Goal: Communication & Community: Answer question/provide support

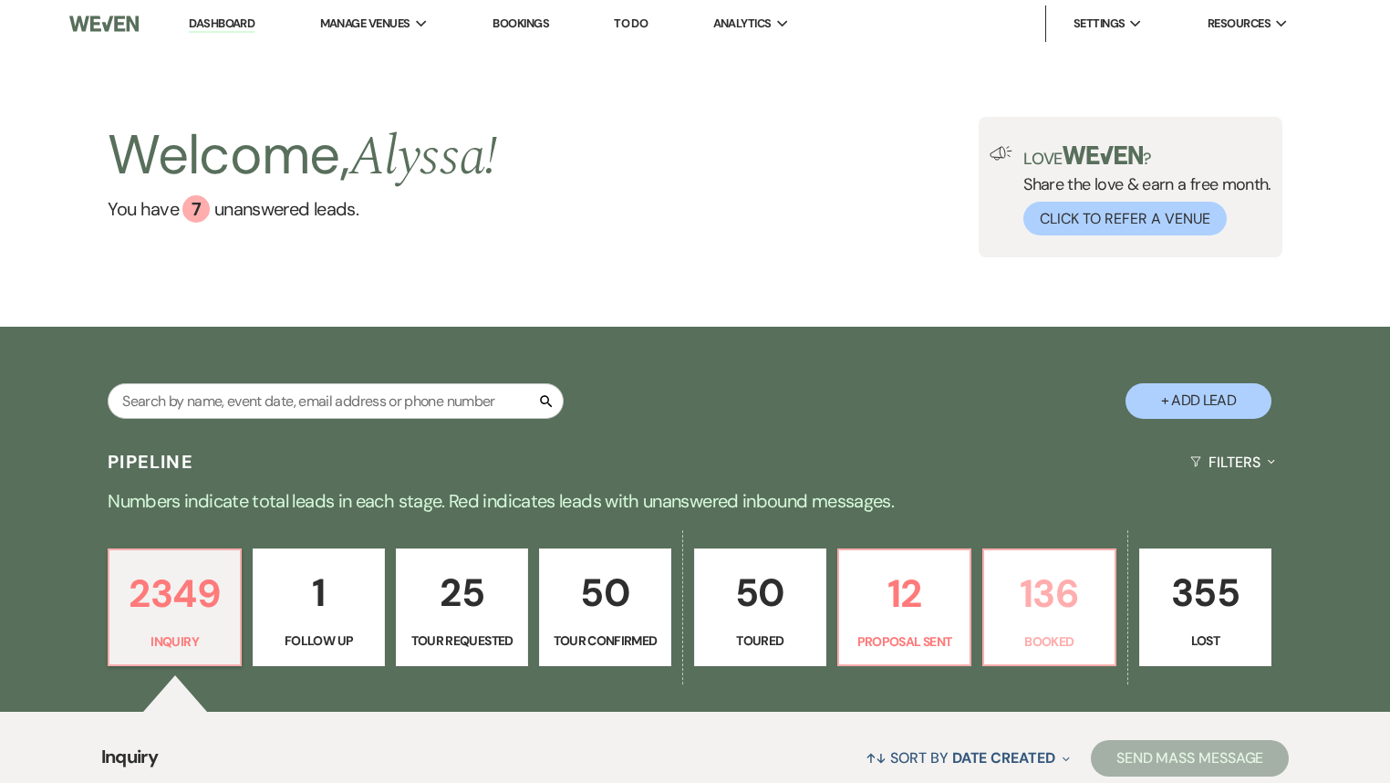
click at [1017, 623] on p "136" at bounding box center [1049, 593] width 109 height 61
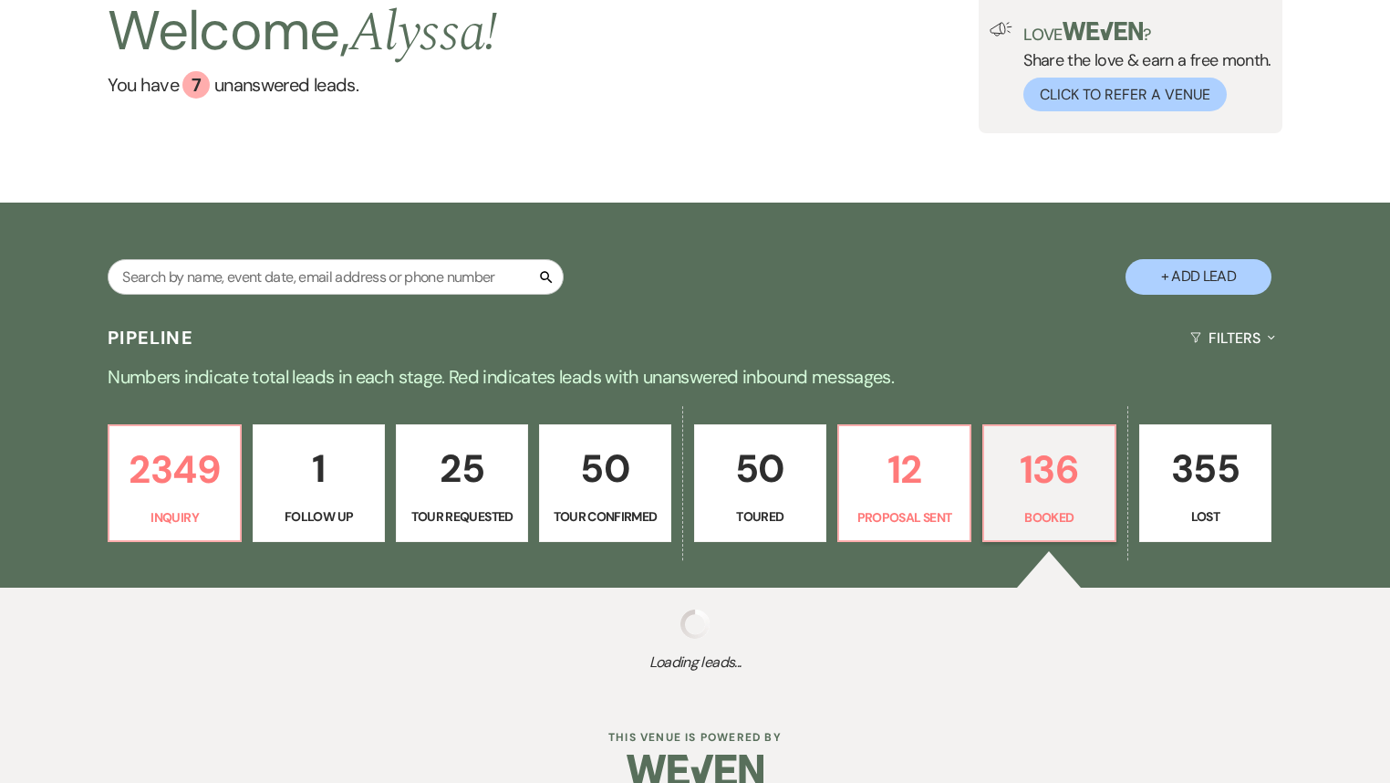
select select "7"
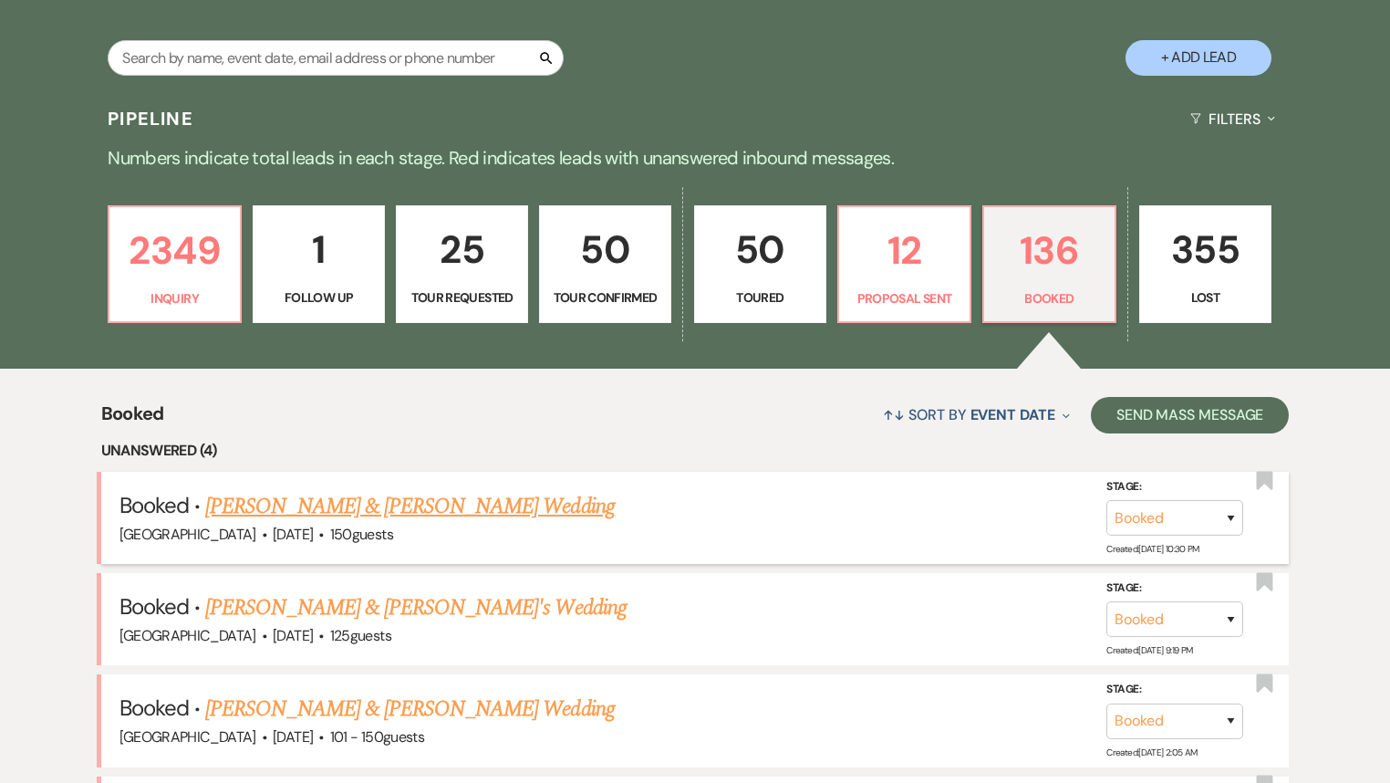
scroll to position [343, 0]
click at [452, 504] on link "[PERSON_NAME] & [PERSON_NAME] Wedding" at bounding box center [409, 506] width 409 height 33
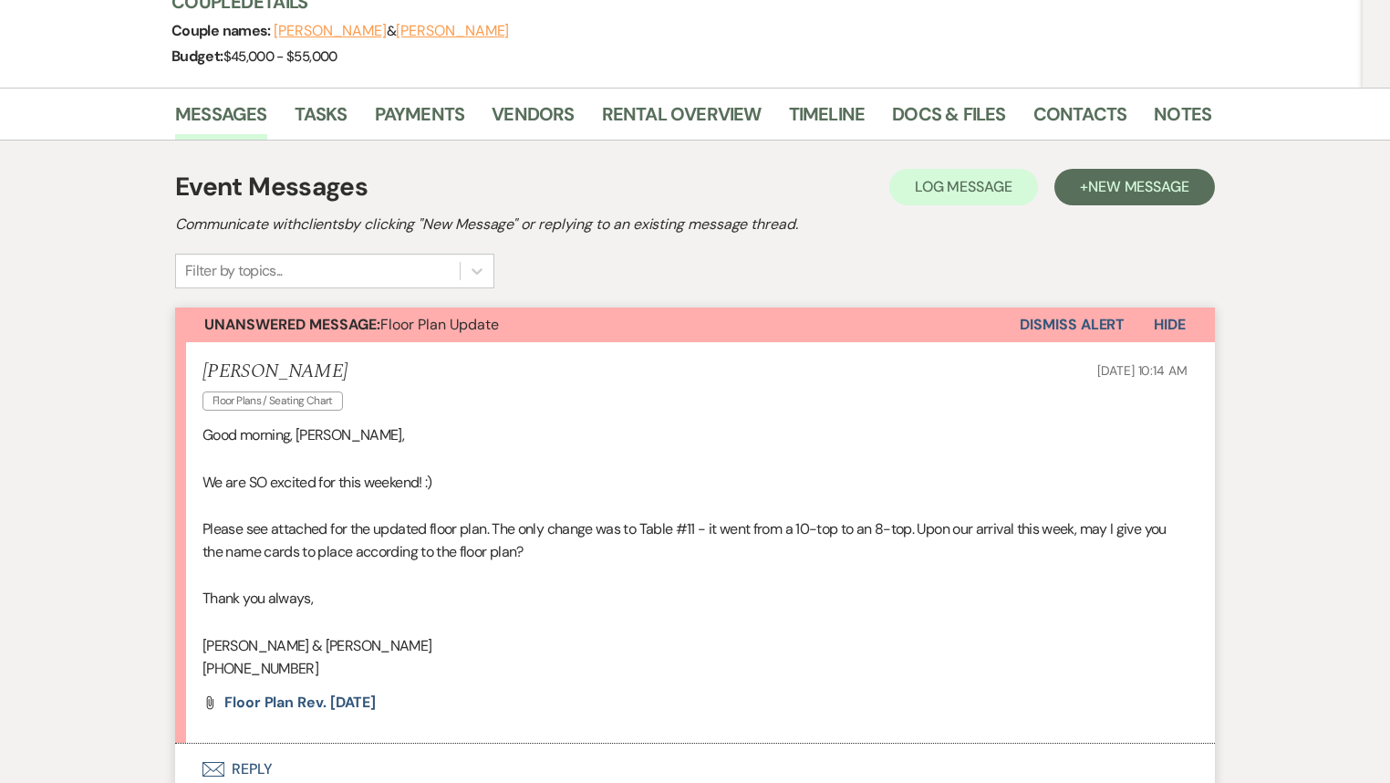
scroll to position [511, 0]
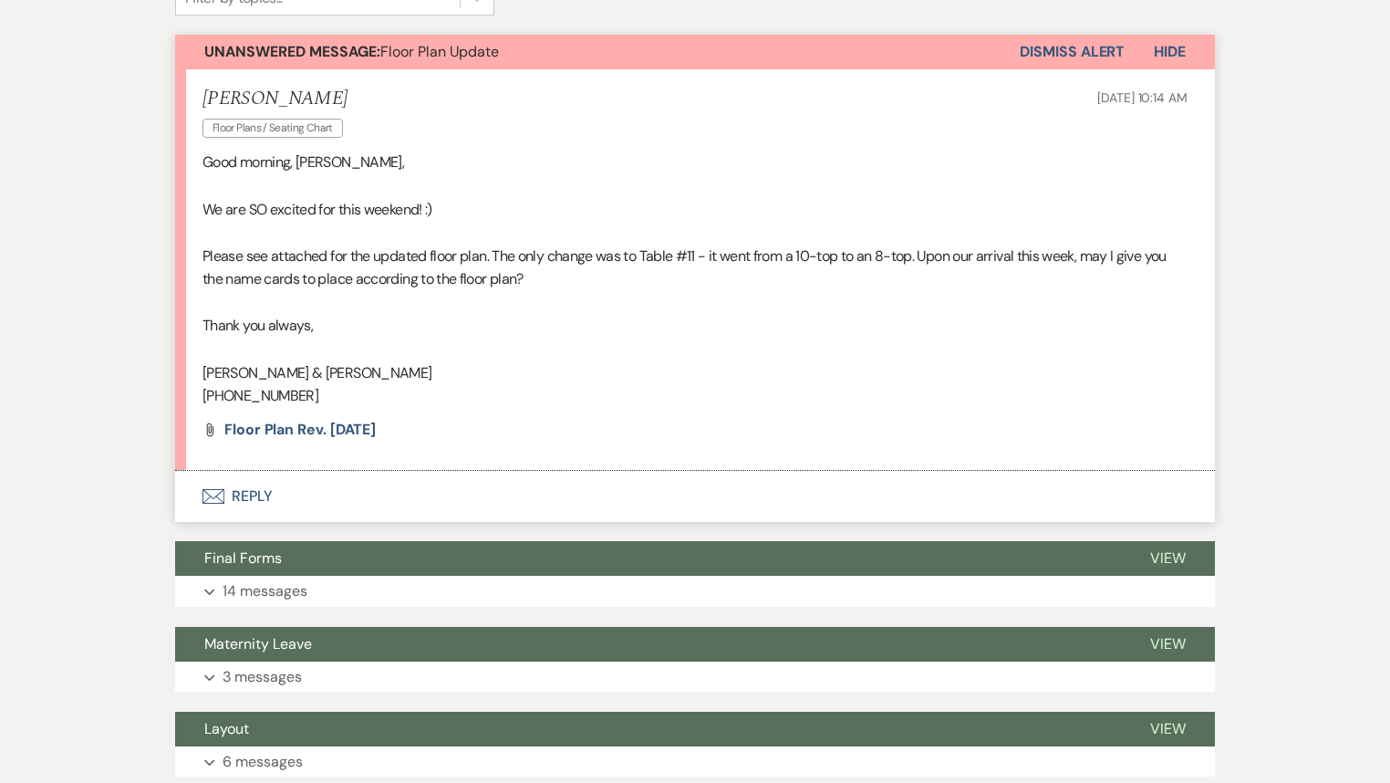
click at [255, 499] on button "Envelope Reply" at bounding box center [695, 496] width 1040 height 51
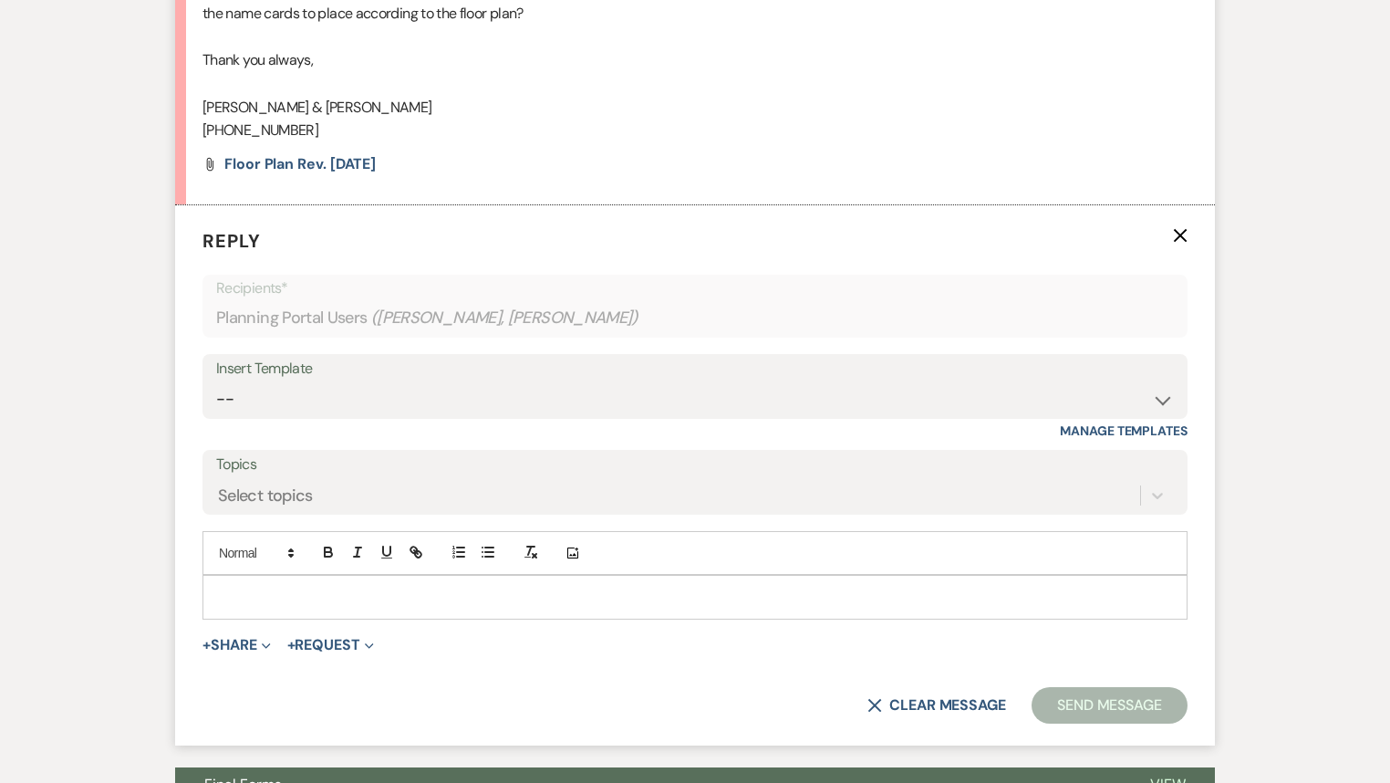
scroll to position [777, 0]
click at [264, 588] on p at bounding box center [695, 596] width 956 height 20
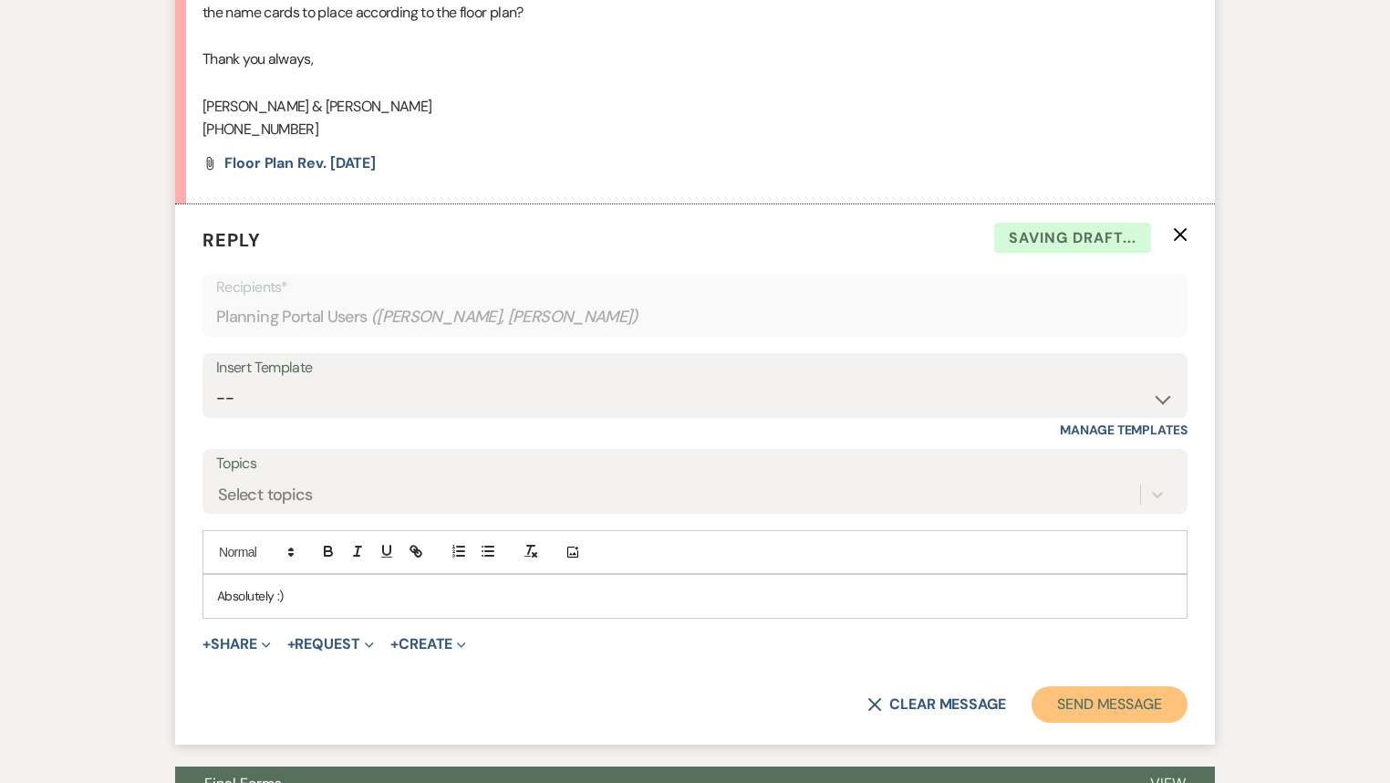
click at [1116, 712] on button "Send Message" at bounding box center [1110, 704] width 156 height 36
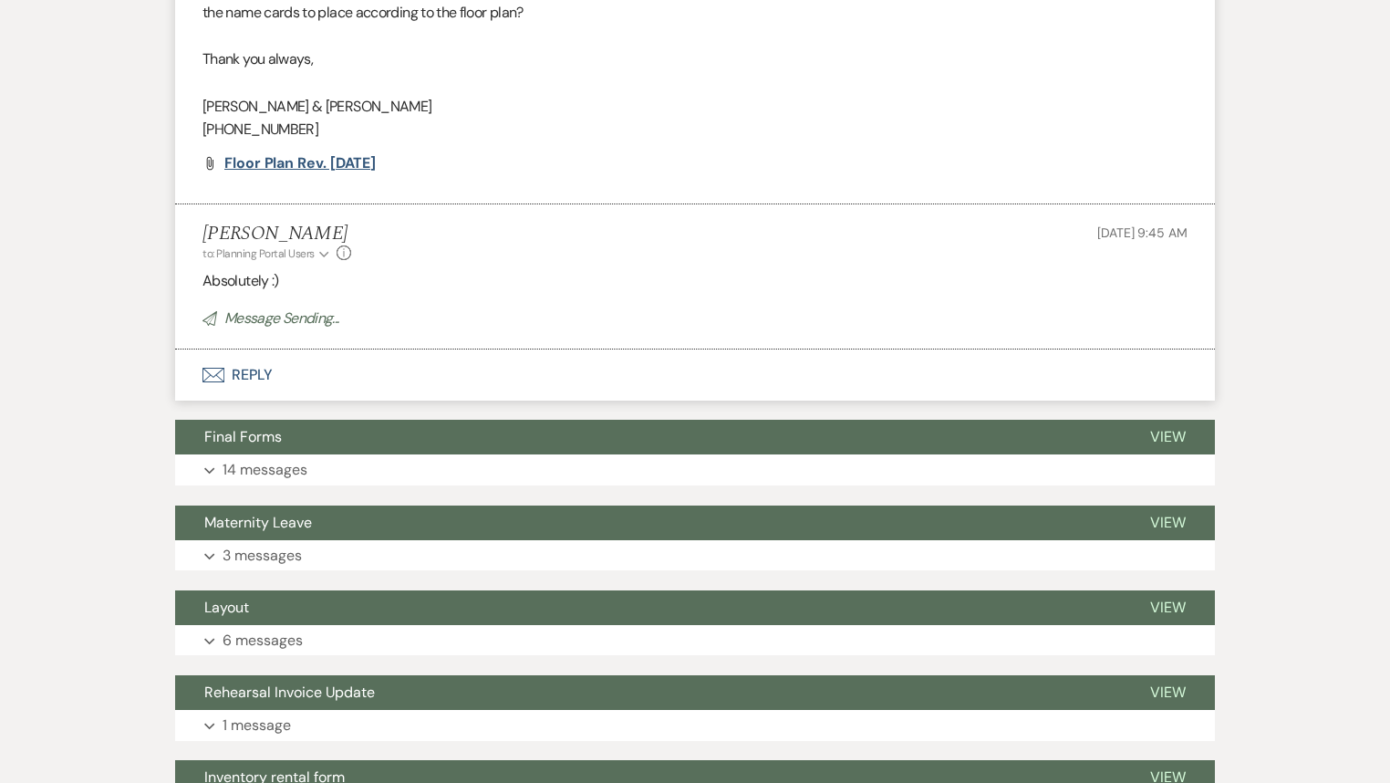
click at [321, 168] on span "Floor Plan rev. [DATE]" at bounding box center [299, 162] width 151 height 19
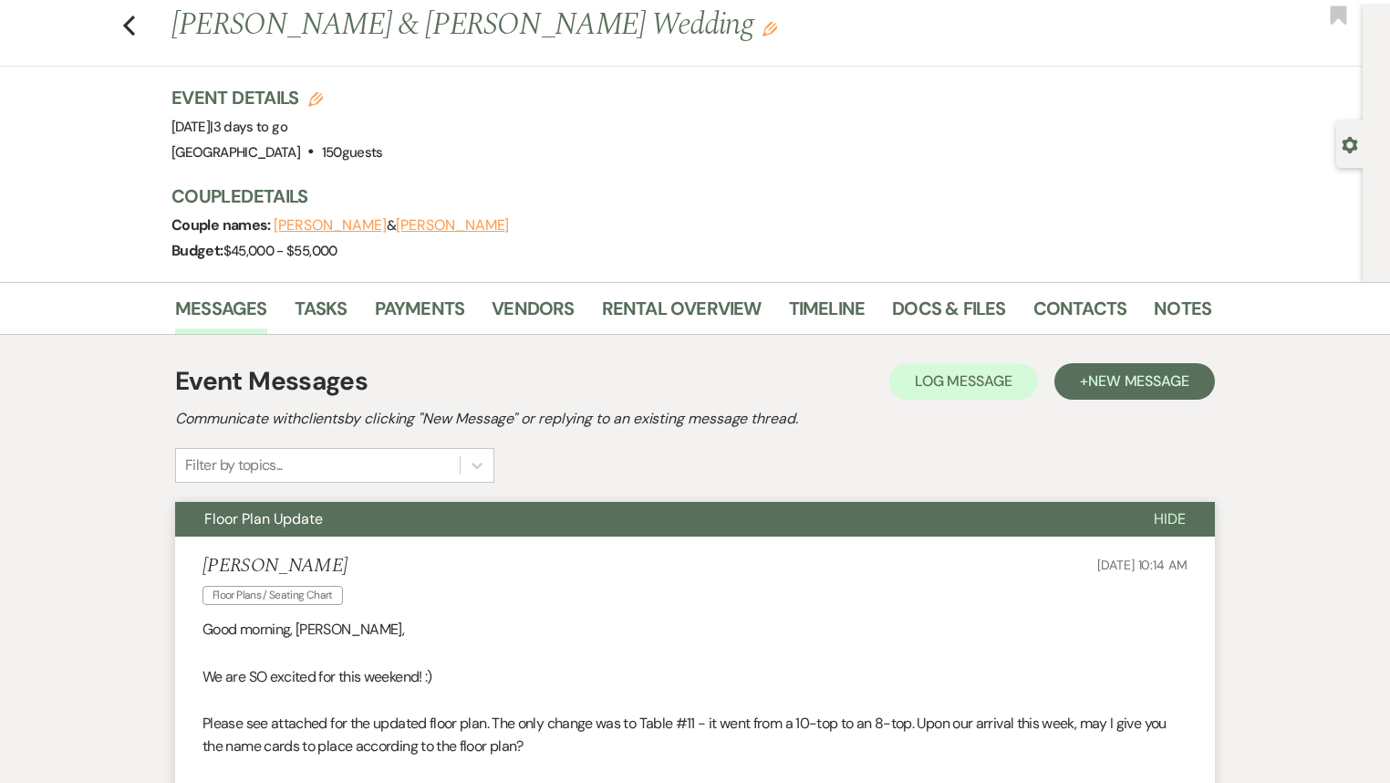
scroll to position [0, 0]
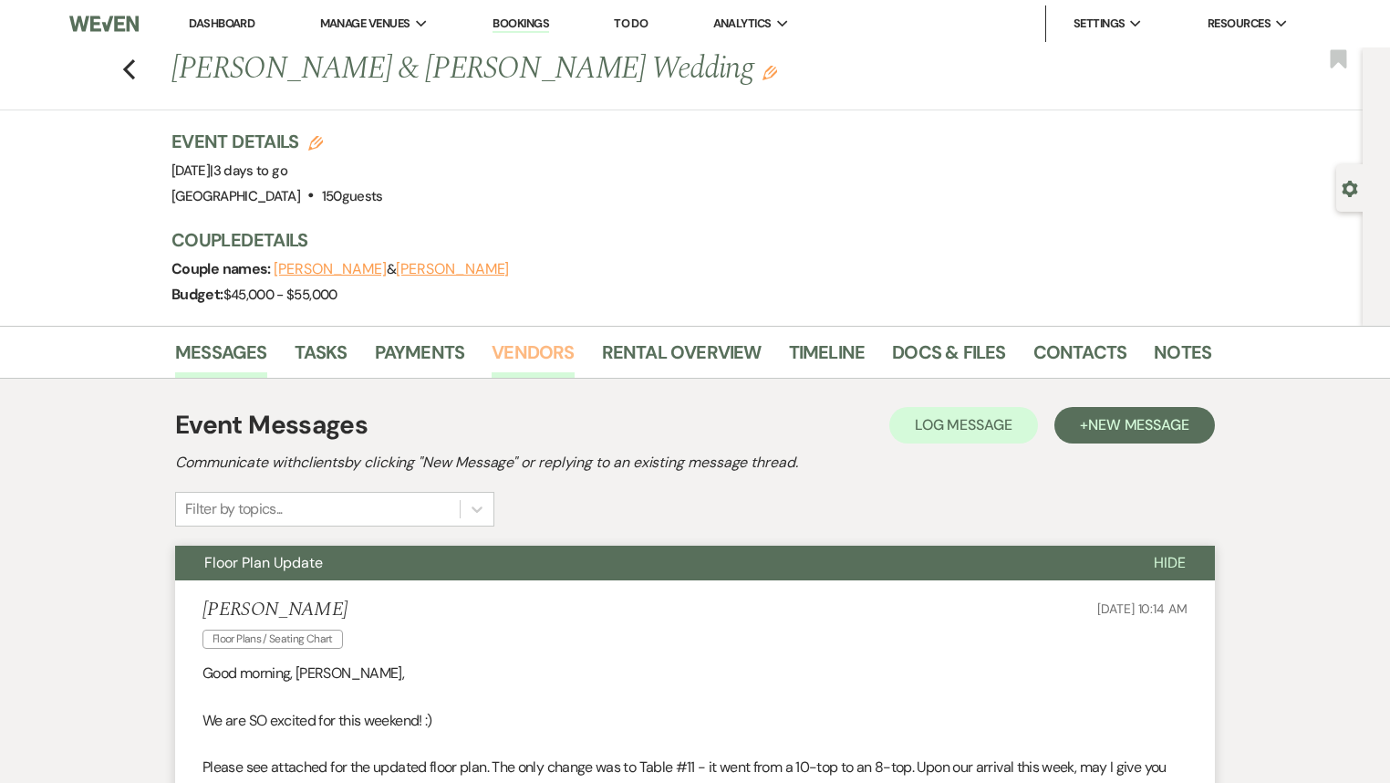
click at [551, 369] on link "Vendors" at bounding box center [533, 357] width 82 height 40
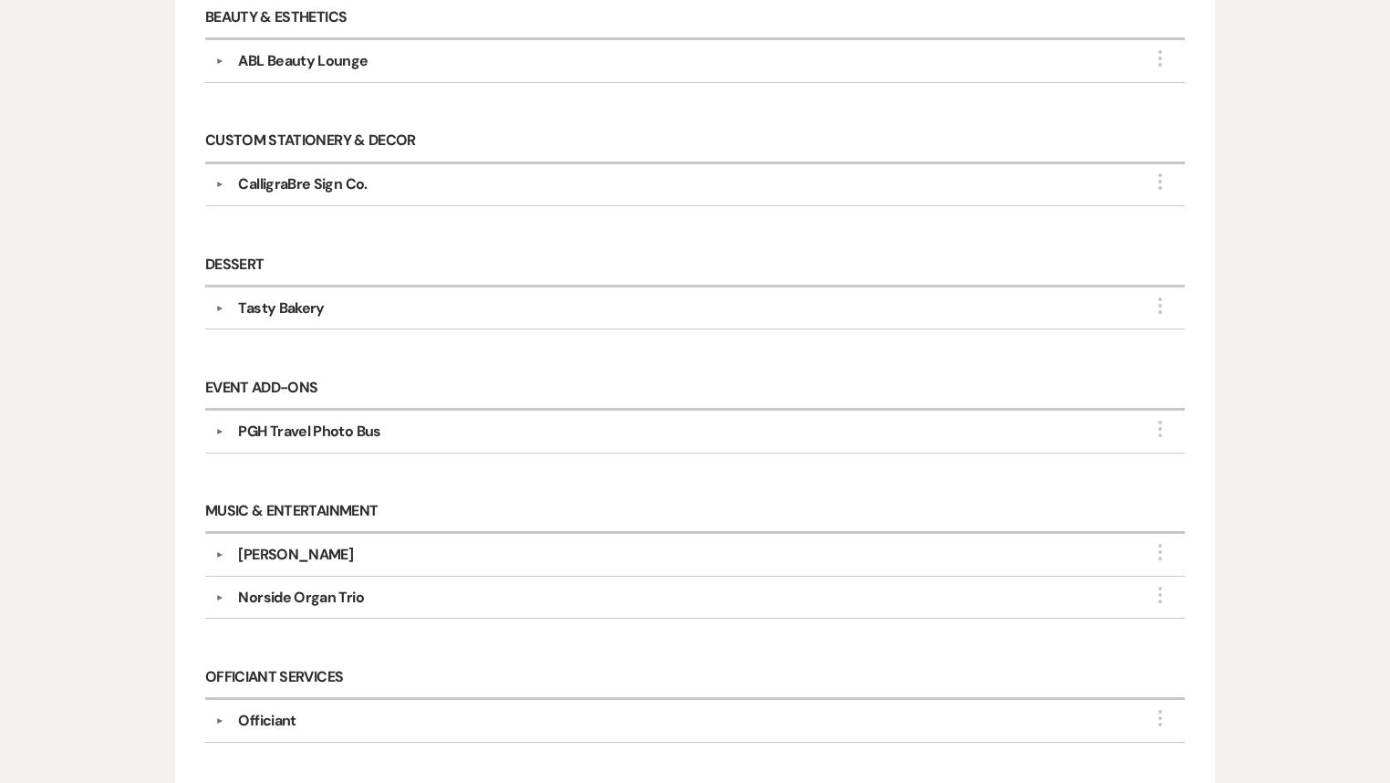
scroll to position [730, 0]
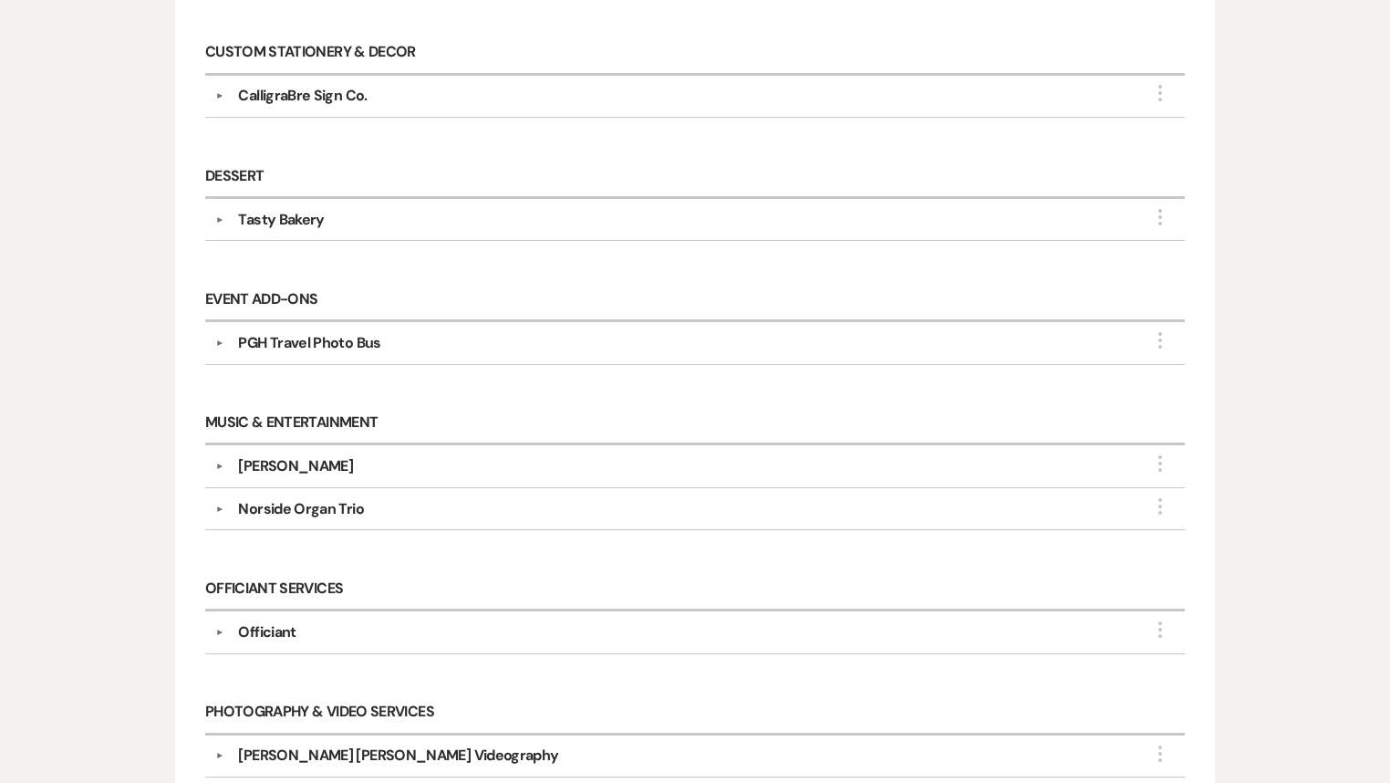
click at [274, 467] on div "[PERSON_NAME]" at bounding box center [295, 466] width 115 height 22
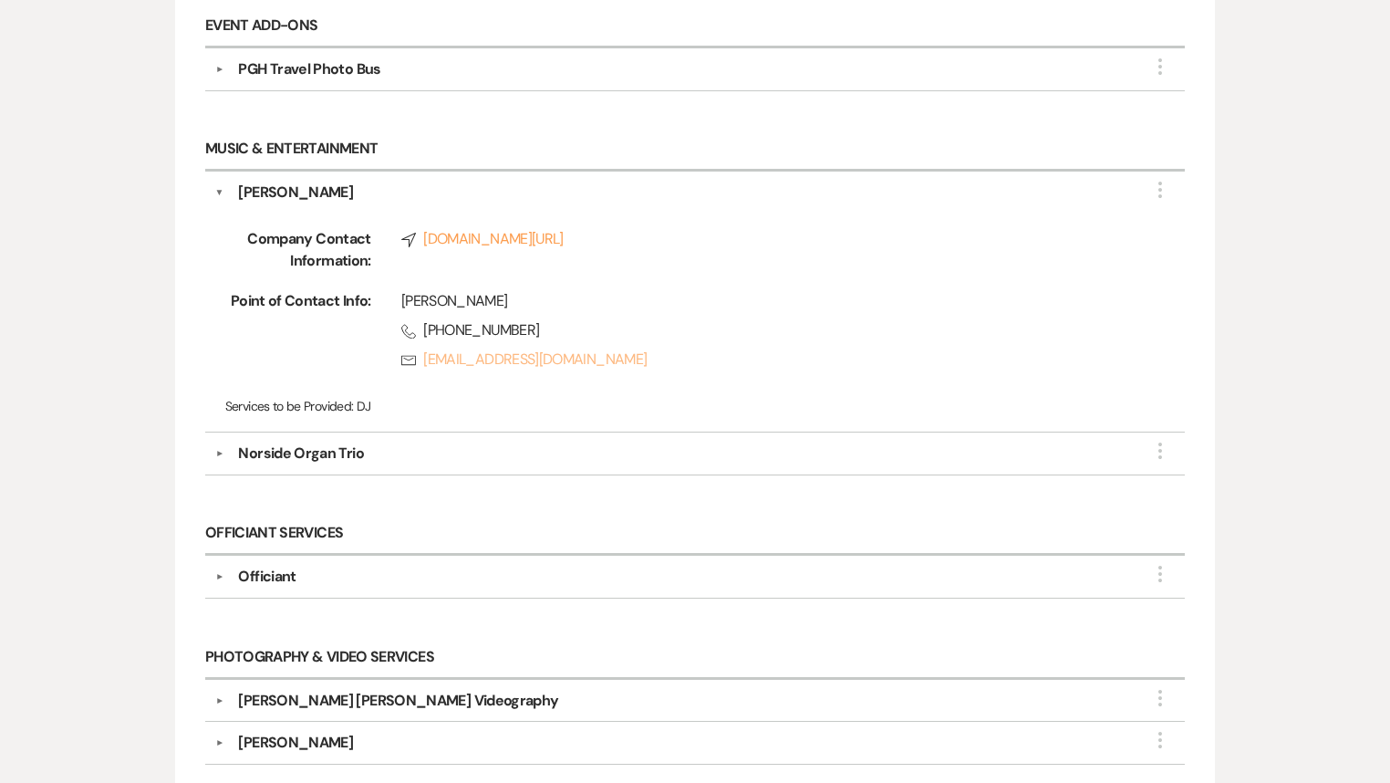
scroll to position [1022, 0]
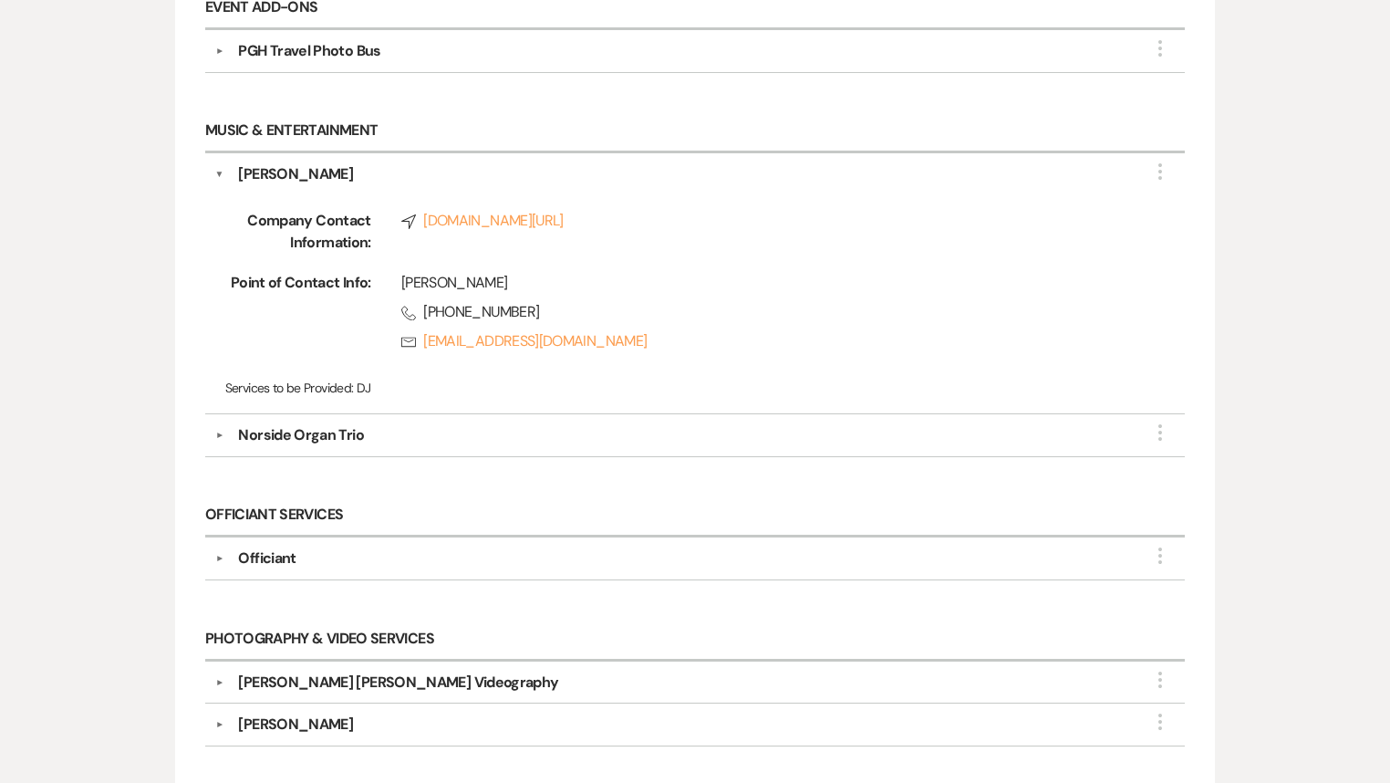
click at [361, 428] on div "Norside Organ Trio" at bounding box center [698, 435] width 951 height 22
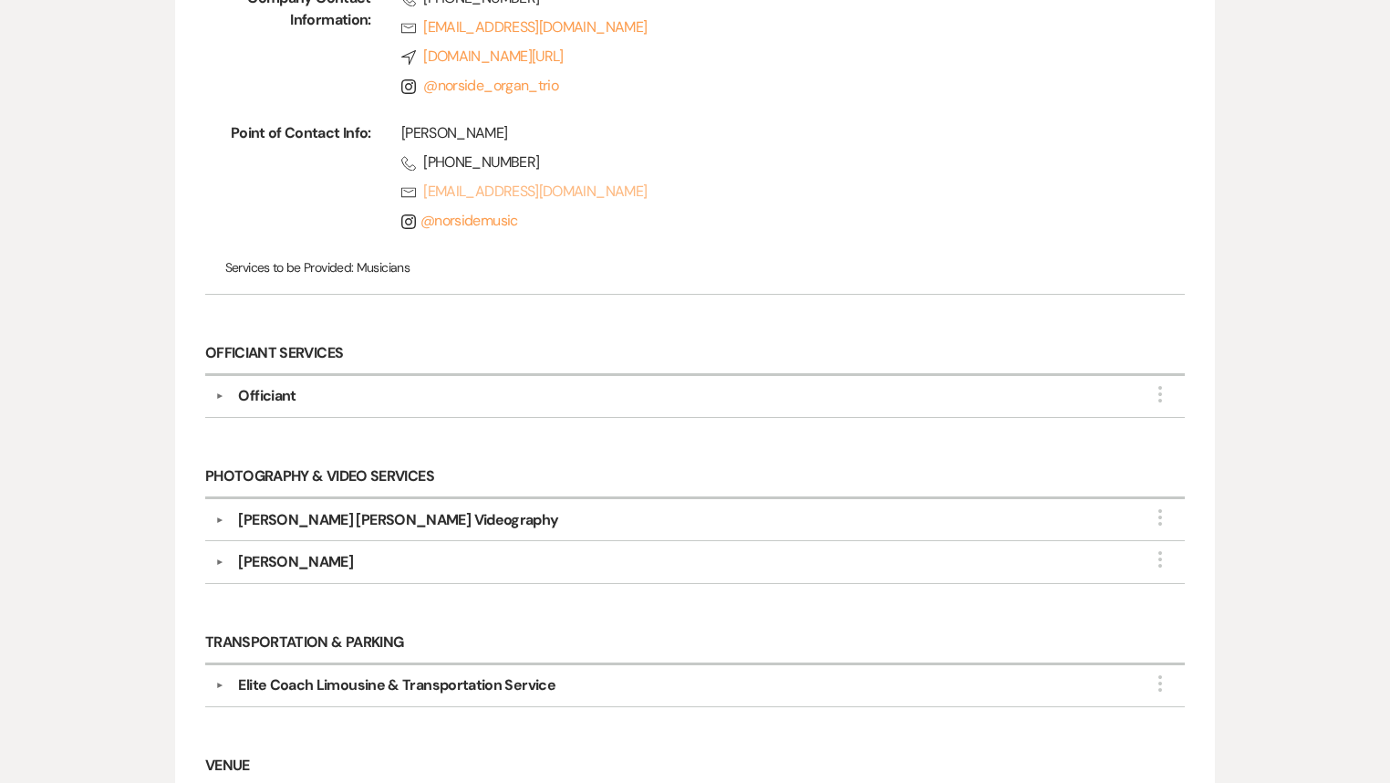
scroll to position [1532, 0]
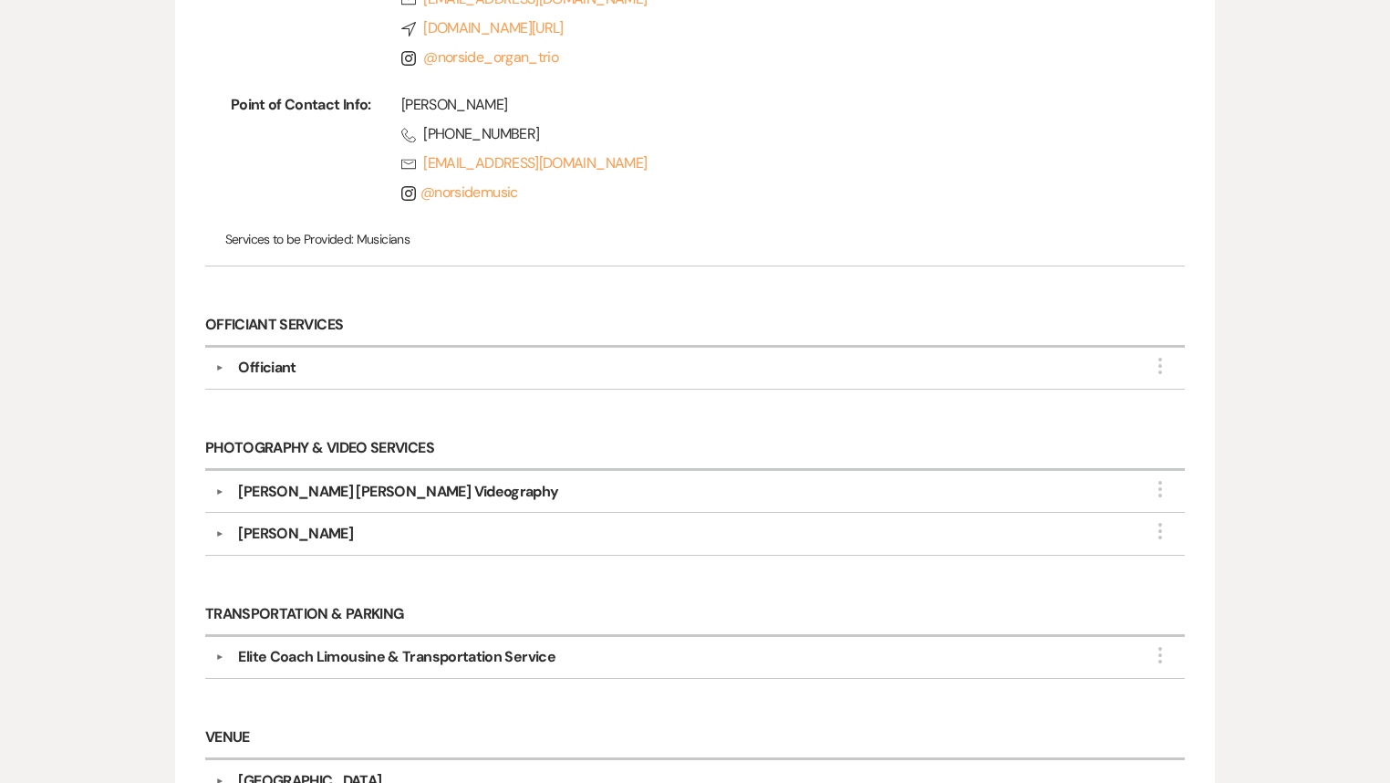
click at [409, 490] on div "[PERSON_NAME] [PERSON_NAME] Videography" at bounding box center [398, 492] width 320 height 22
